Goal: Transaction & Acquisition: Purchase product/service

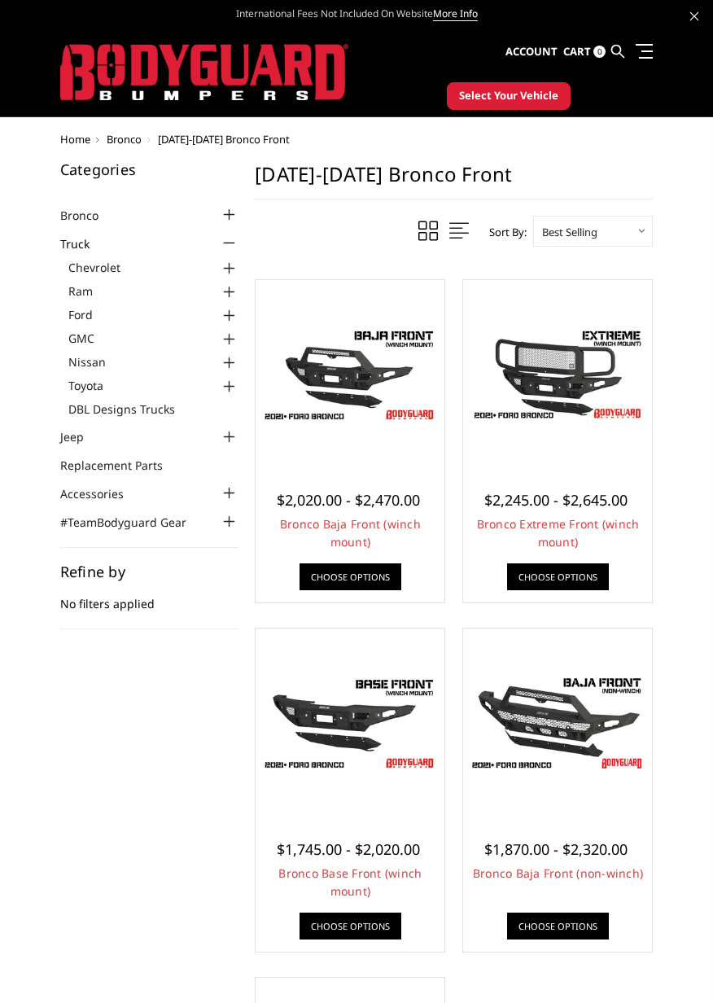
click at [234, 314] on div at bounding box center [229, 316] width 20 height 20
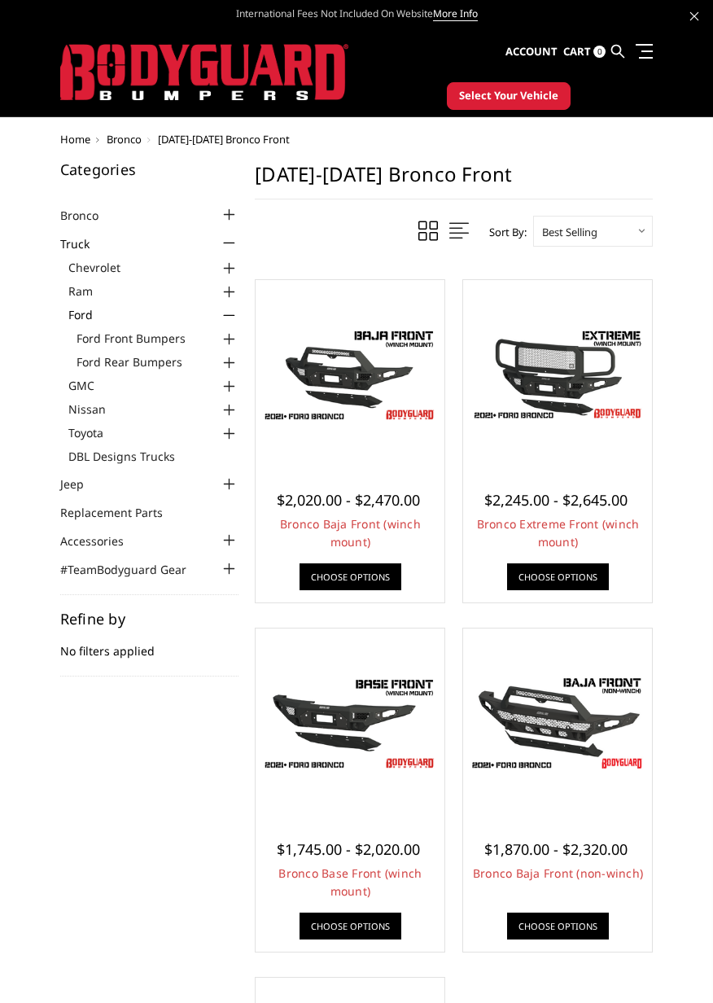
click at [230, 338] on div at bounding box center [229, 340] width 20 height 20
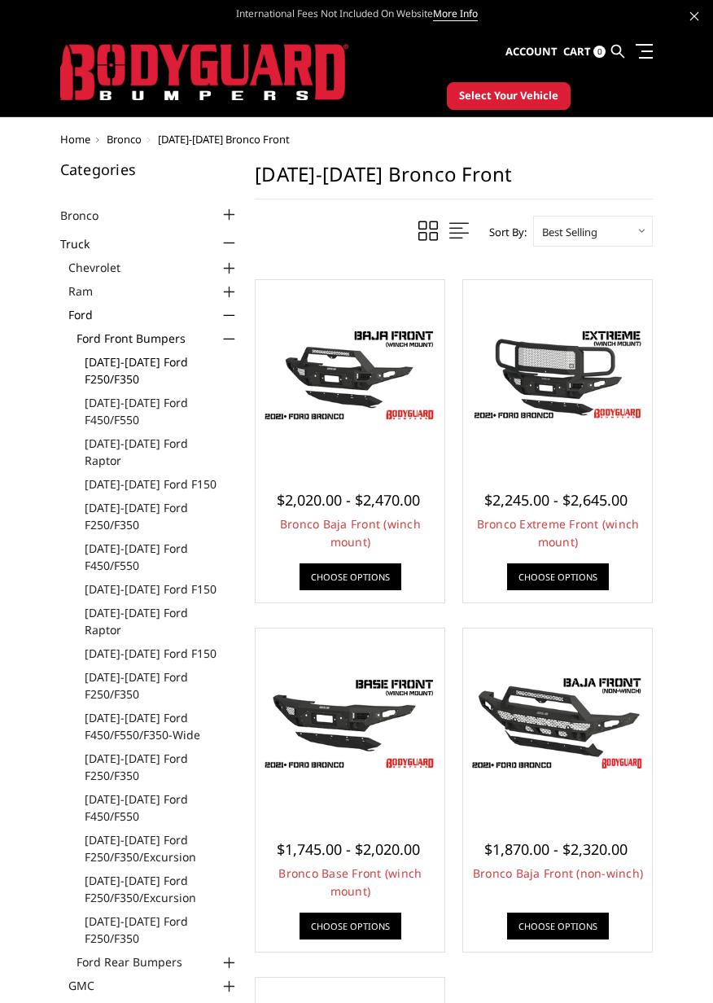
click at [138, 375] on link "[DATE]-[DATE] Ford F250/F350" at bounding box center [162, 370] width 155 height 34
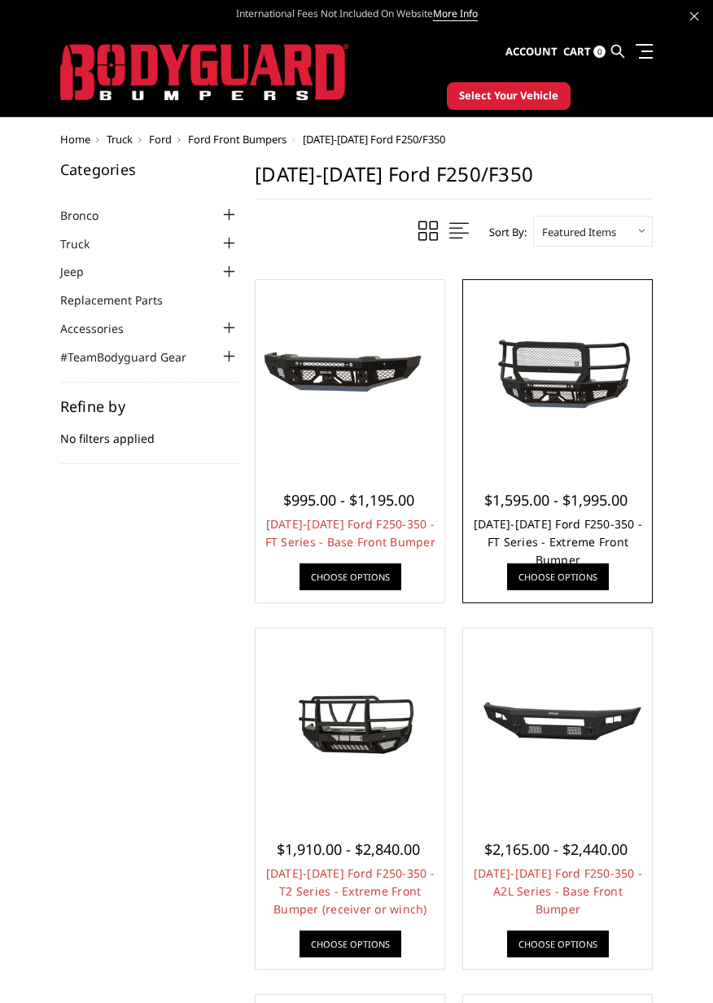
click at [584, 536] on link "[DATE]-[DATE] Ford F250-350 - FT Series - Extreme Front Bumper" at bounding box center [558, 541] width 168 height 51
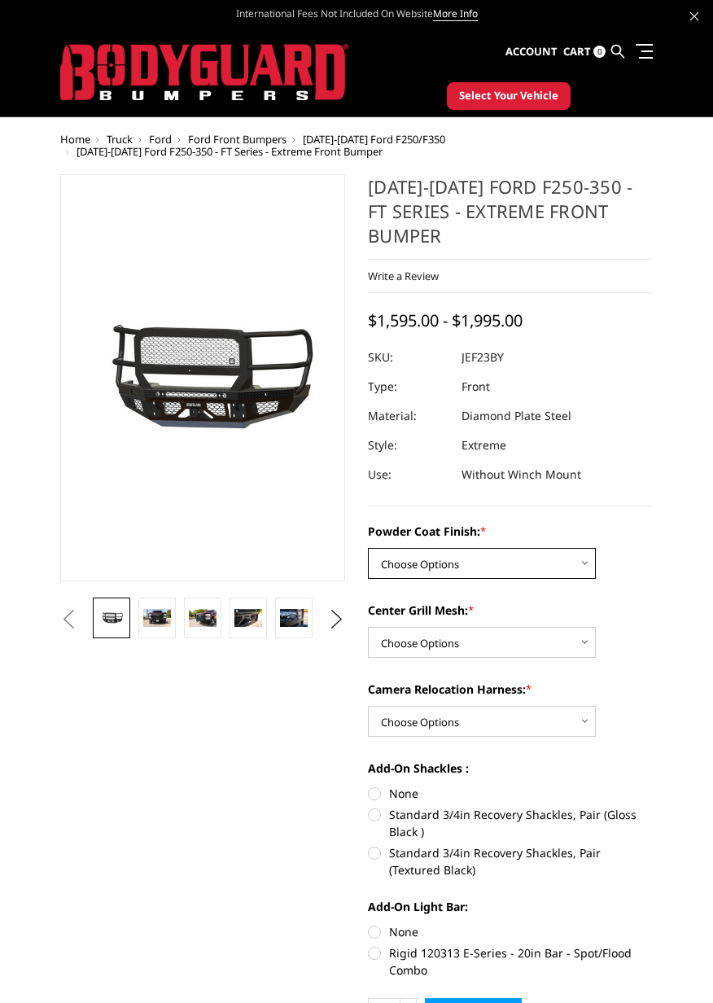
click at [575, 563] on select "Choose Options Bare Metal Gloss Black Powder Coat Textured Black Powder Coat" at bounding box center [482, 563] width 228 height 31
select select "3263"
click at [368, 548] on select "Choose Options Bare Metal Gloss Black Powder Coat Textured Black Powder Coat" at bounding box center [482, 563] width 228 height 31
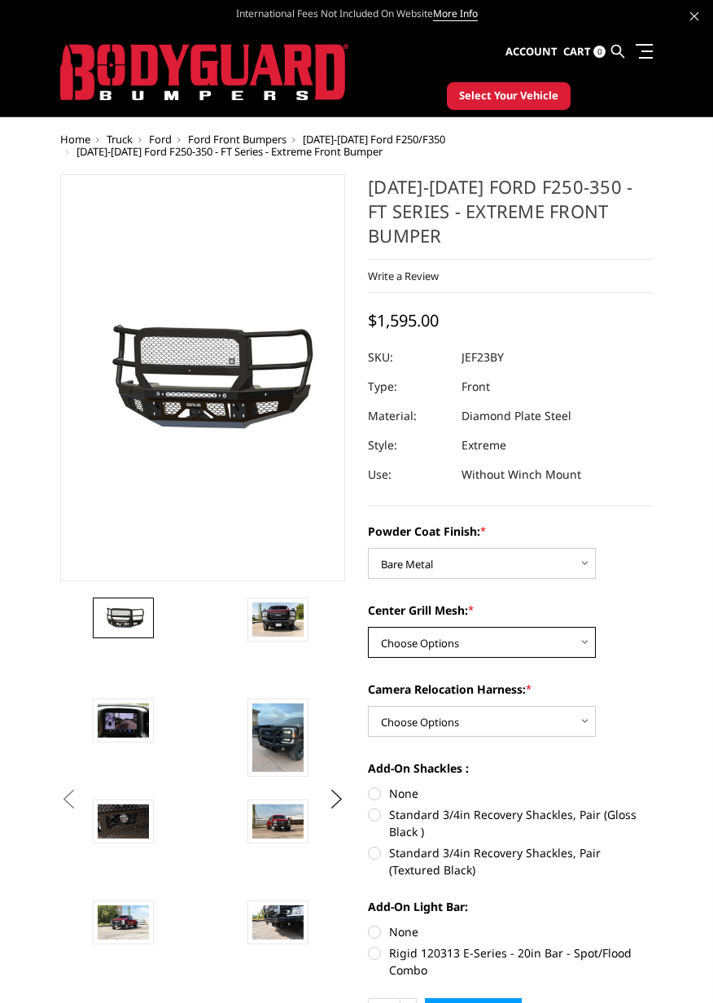
click at [588, 649] on select "Choose Options WITH Expanded Metal in Center Grill WITHOUT Expanded Metal in Ce…" at bounding box center [482, 642] width 228 height 31
select select "3266"
click at [368, 627] on select "Choose Options WITH Expanded Metal in Center Grill WITHOUT Expanded Metal in Ce…" at bounding box center [482, 642] width 228 height 31
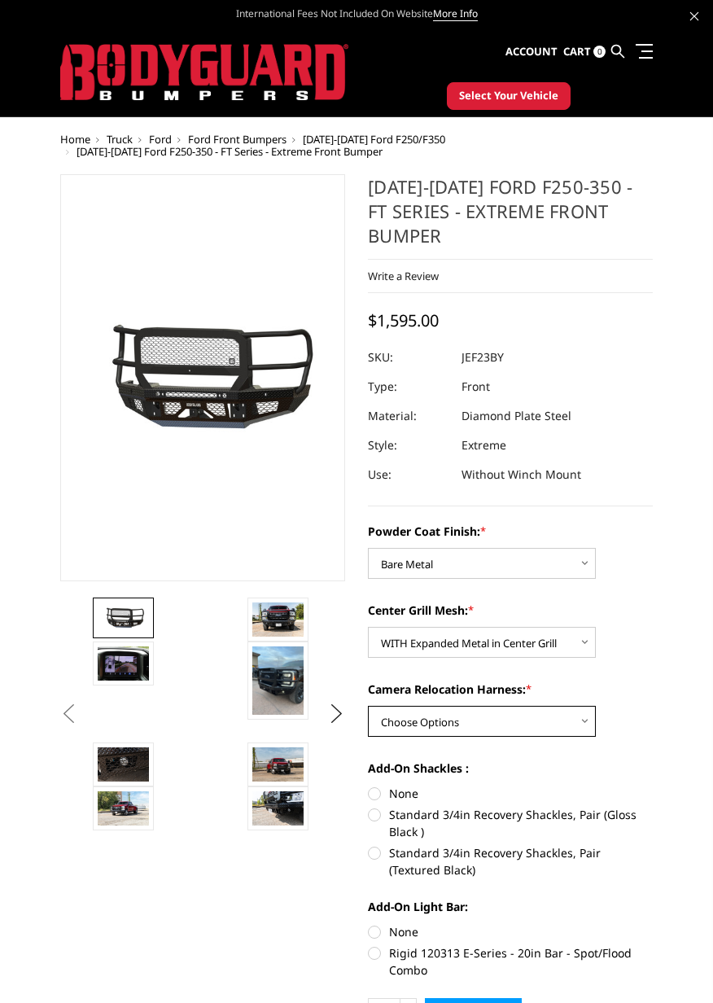
click at [584, 724] on select "Choose Options WITH Camera Relocation Harness WITHOUT Camera Relocation Harness" at bounding box center [482, 721] width 228 height 31
select select "3268"
click at [368, 706] on select "Choose Options WITH Camera Relocation Harness WITHOUT Camera Relocation Harness" at bounding box center [482, 721] width 228 height 31
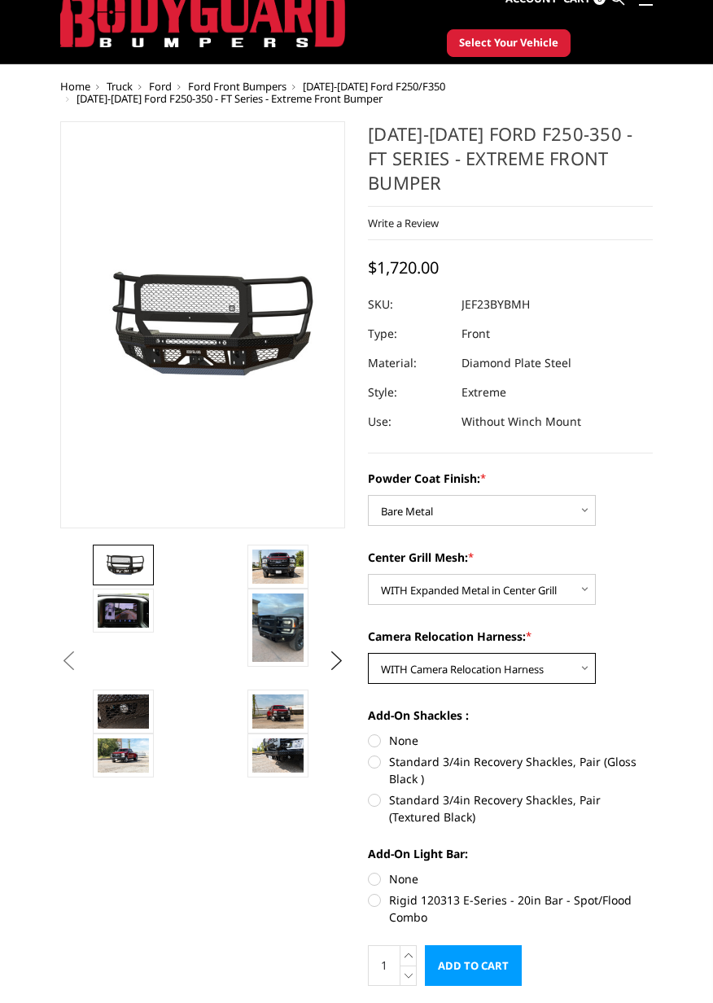
scroll to position [56, 0]
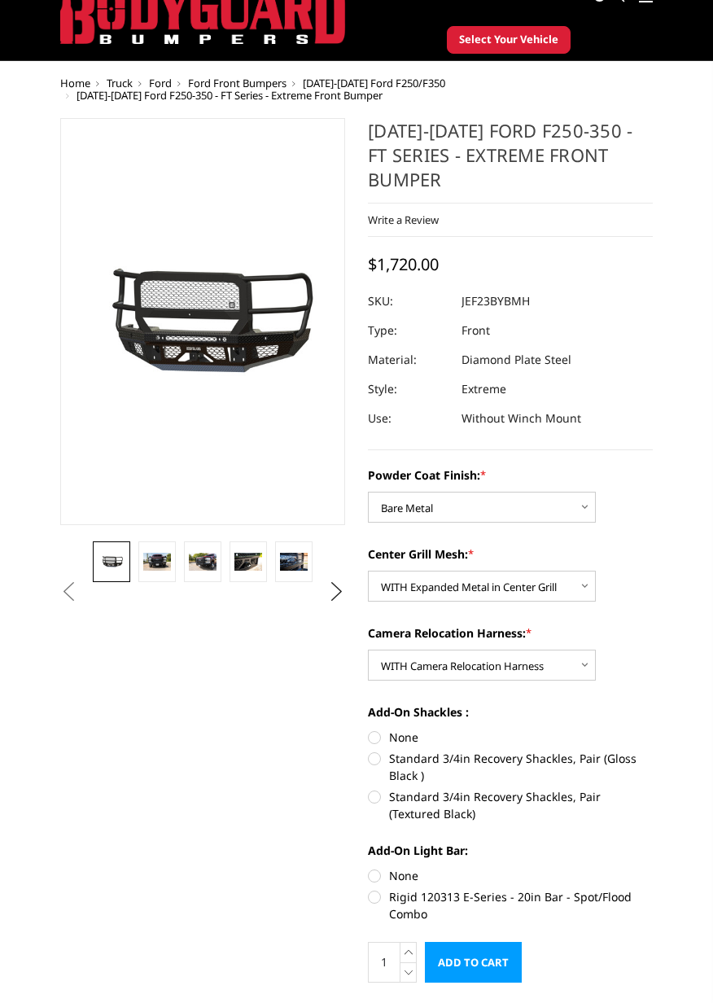
click at [599, 763] on label "Standard 3/4in Recovery Shackles, Pair (Gloss Black )" at bounding box center [510, 767] width 285 height 34
click at [653, 729] on input "Standard 3/4in Recovery Shackles, Pair (Gloss Black )" at bounding box center [653, 728] width 1 height 1
radio input "true"
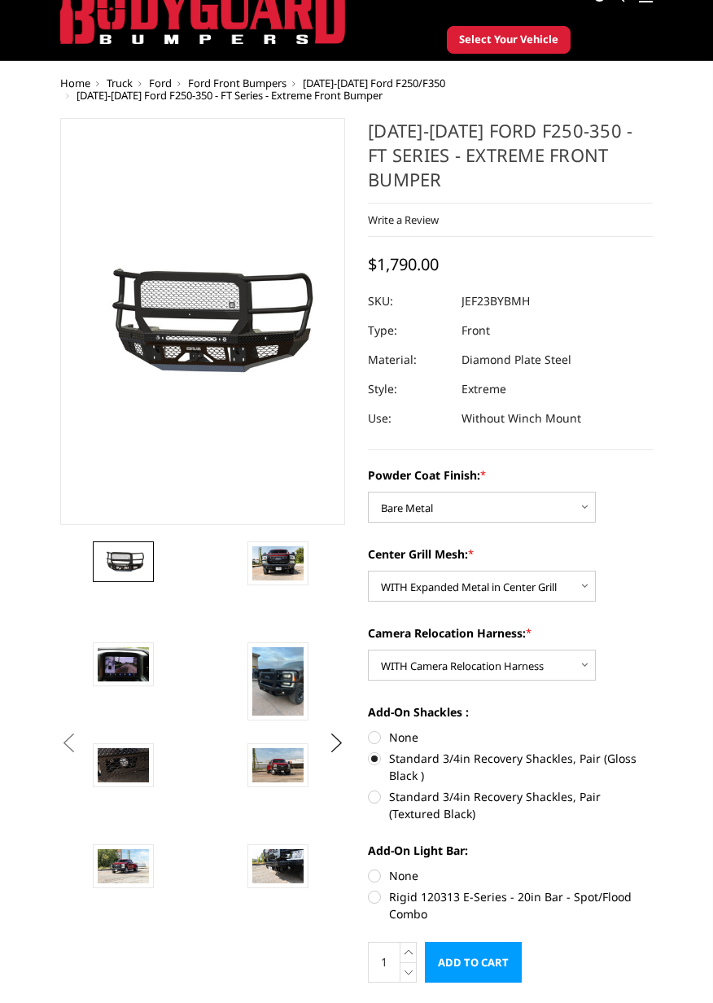
click at [598, 904] on label "Rigid 120313 E-Series - 20in Bar - Spot/Flood Combo" at bounding box center [510, 905] width 285 height 34
click at [653, 868] on input "Rigid 120313 E-Series - 20in Bar - Spot/Flood Combo" at bounding box center [653, 867] width 1 height 1
radio input "true"
